Goal: Find specific page/section: Find specific page/section

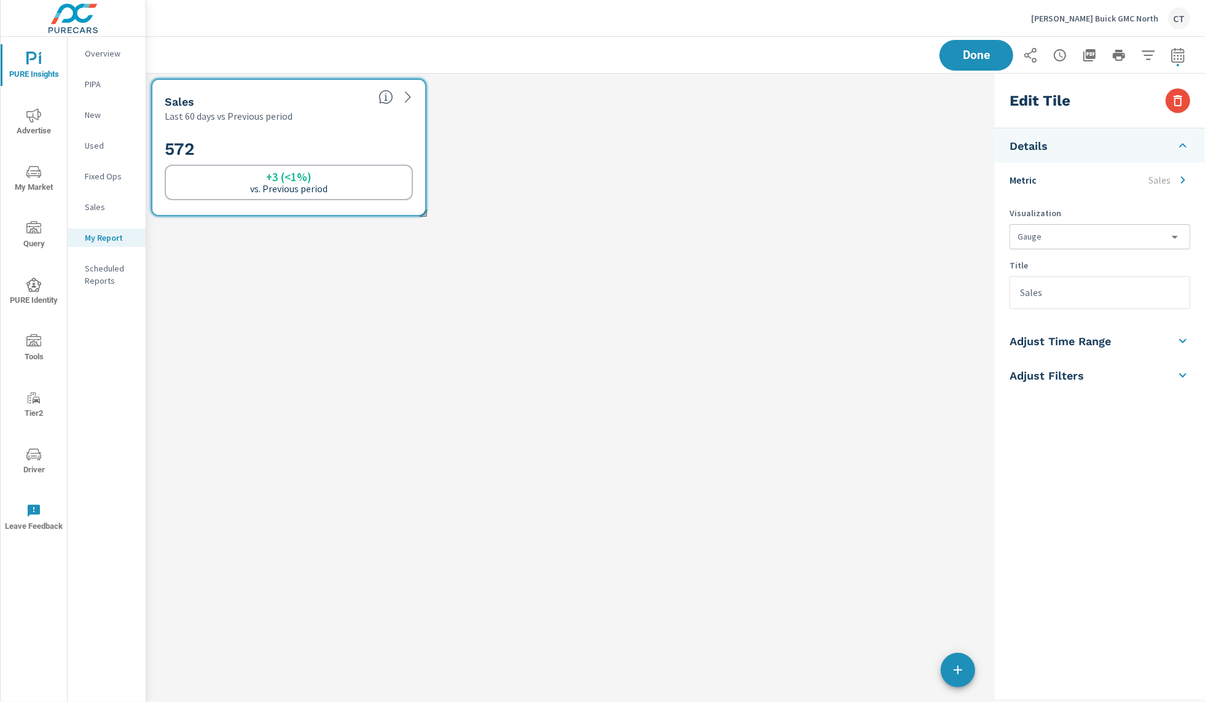
scroll to position [172, 869]
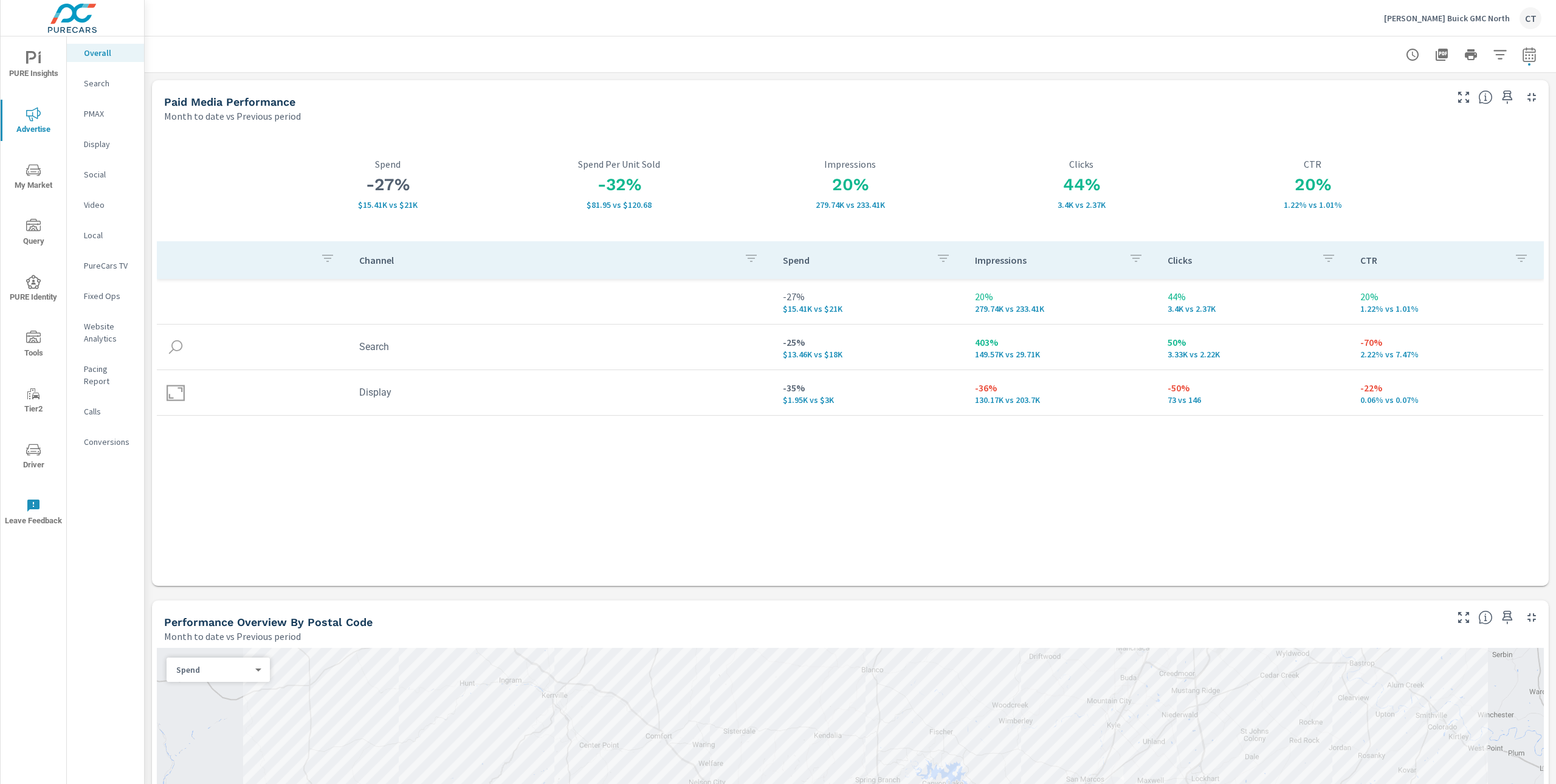
click at [1175, 25] on div "Cavender Buick GMC North CT" at bounding box center [1462, 18] width 157 height 22
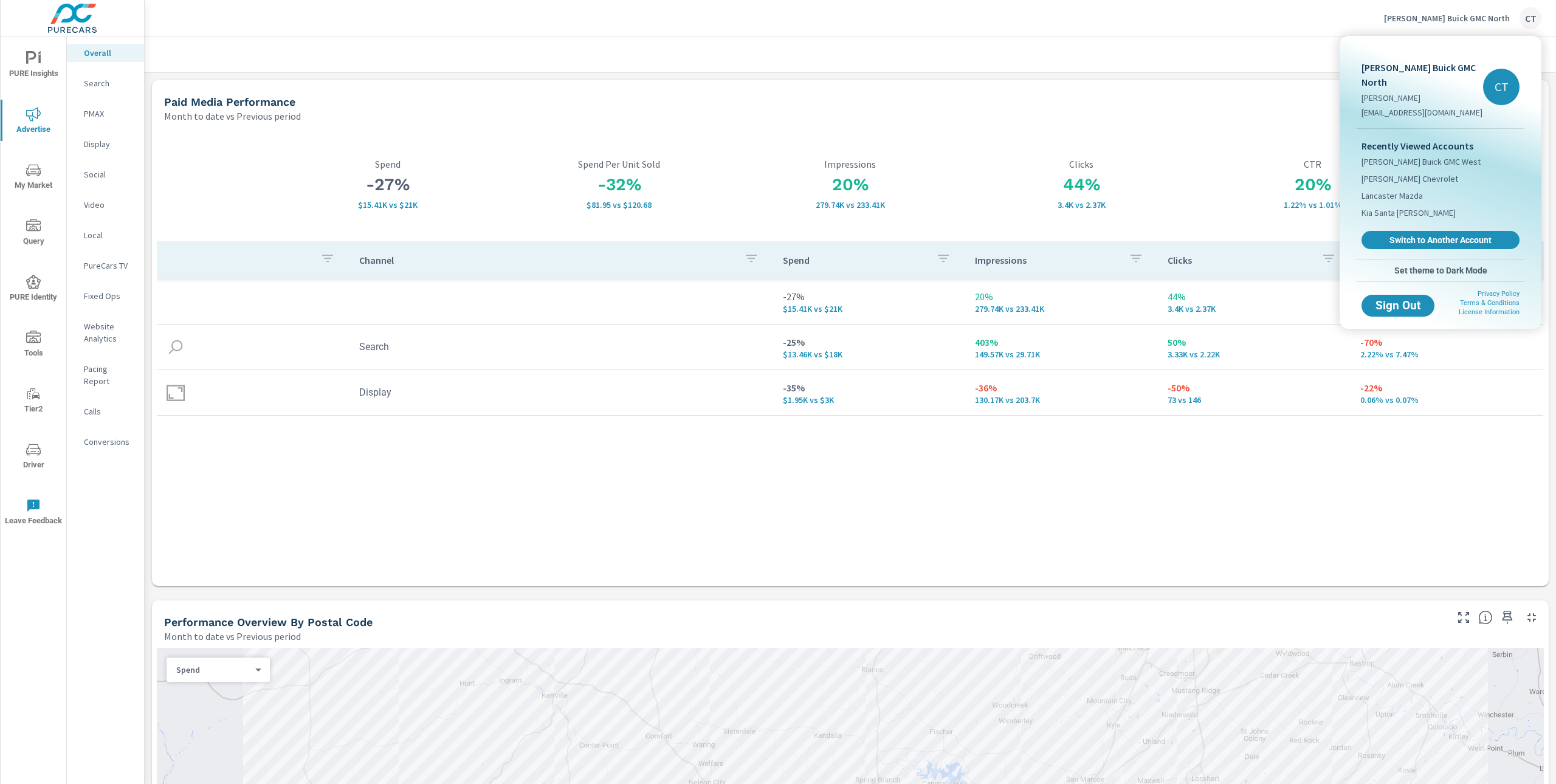
click at [1175, 211] on div "Recently Viewed Accounts Cavender Buick GMC West Cavender Chevrolet Lancaster M…" at bounding box center [1441, 194] width 168 height 131
click at [1175, 216] on div "Recently Viewed Accounts Cavender Buick GMC West Cavender Chevrolet Lancaster M…" at bounding box center [1441, 194] width 168 height 131
click at [1175, 234] on span "Switch to Another Account" at bounding box center [1440, 239] width 144 height 11
